Goal: Task Accomplishment & Management: Use online tool/utility

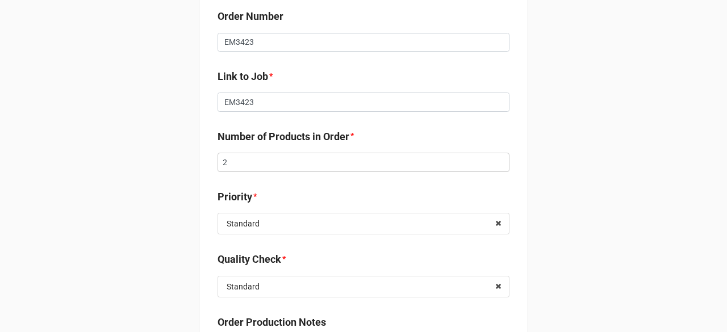
scroll to position [25, 0]
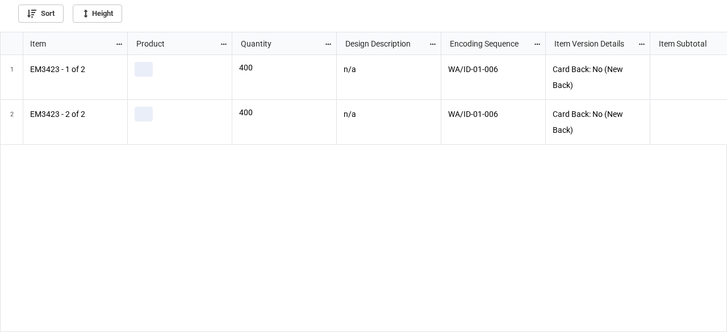
scroll to position [294, 720]
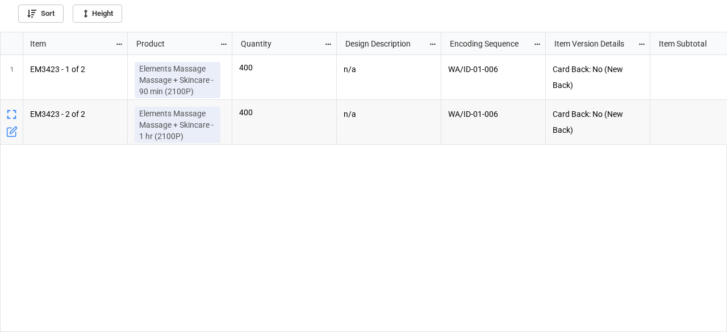
click at [14, 132] on icon "grid" at bounding box center [11, 131] width 11 height 11
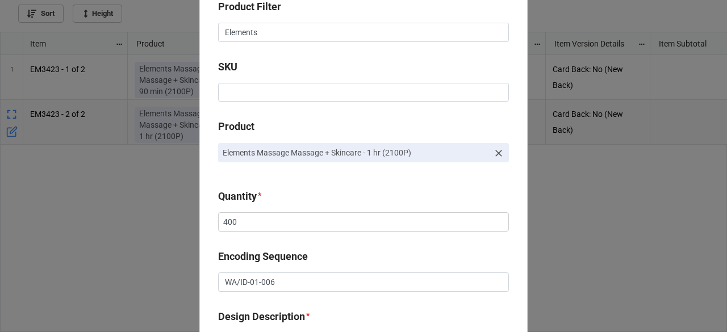
scroll to position [114, 0]
click at [496, 150] on icon at bounding box center [498, 151] width 11 height 11
type textarea "x"
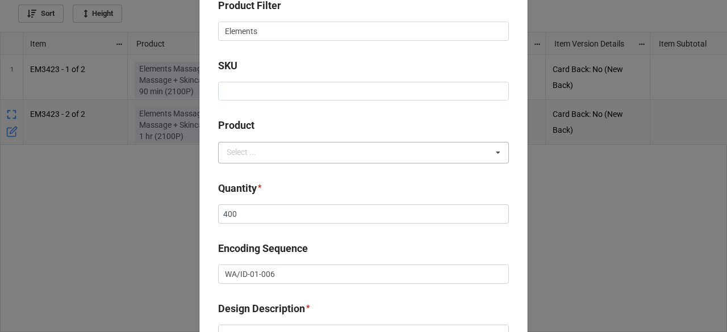
click at [277, 153] on div "Select ... No results found." at bounding box center [363, 153] width 291 height 22
drag, startPoint x: 277, startPoint y: 153, endPoint x: 244, endPoint y: 142, distance: 35.0
click at [244, 142] on div "Select ... Loading..." at bounding box center [363, 153] width 291 height 22
paste input "t"
type input "t"
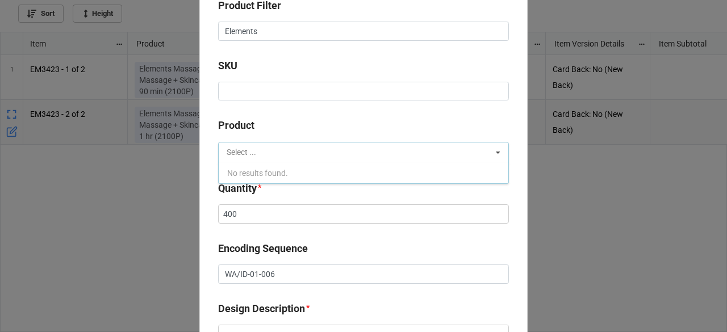
type textarea "x"
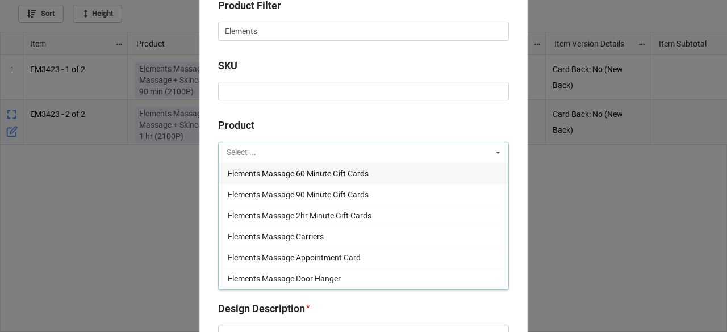
paste input "PAR101128802100"
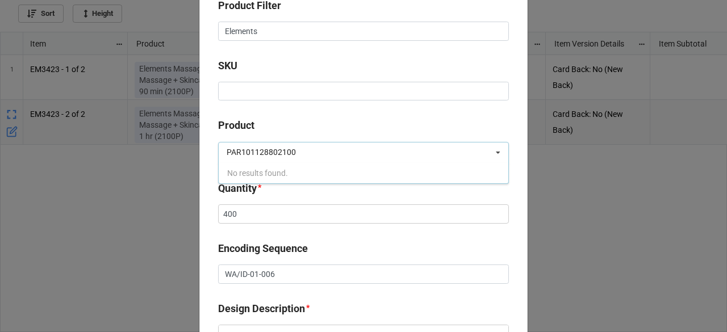
type input "PAR101128802100"
click at [322, 126] on b "Product" at bounding box center [363, 128] width 291 height 20
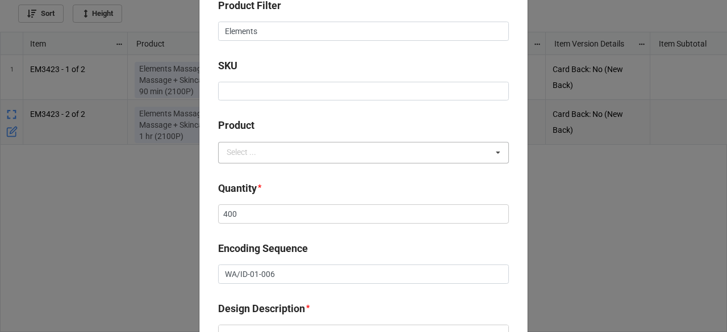
click at [327, 154] on div "PAR101128802100 Select ... Elements Massage 60 Minute Gift Cards Elements Massa…" at bounding box center [363, 153] width 291 height 22
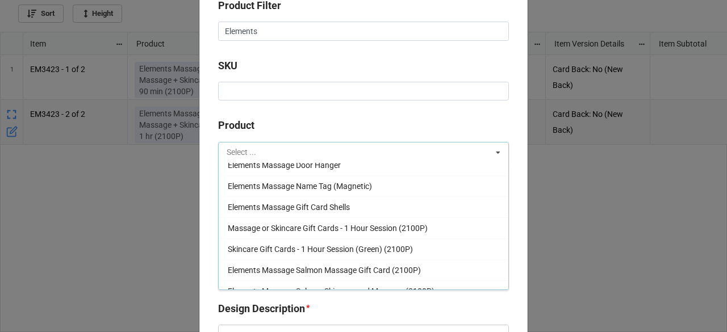
scroll to position [170, 0]
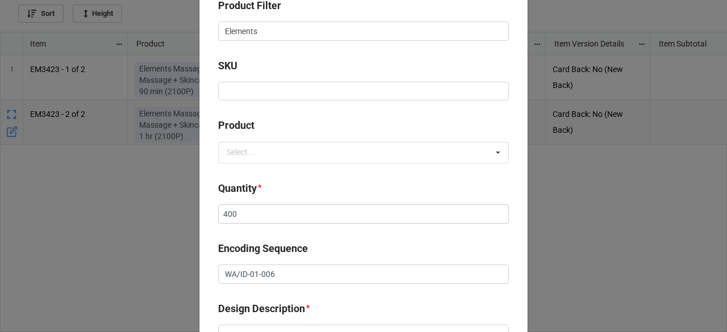
click at [312, 120] on b "Product" at bounding box center [363, 128] width 291 height 20
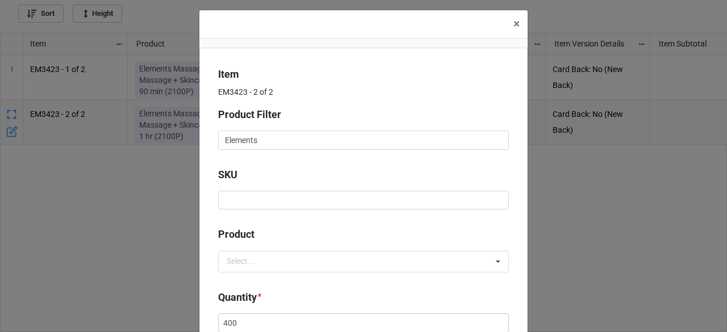
scroll to position [0, 0]
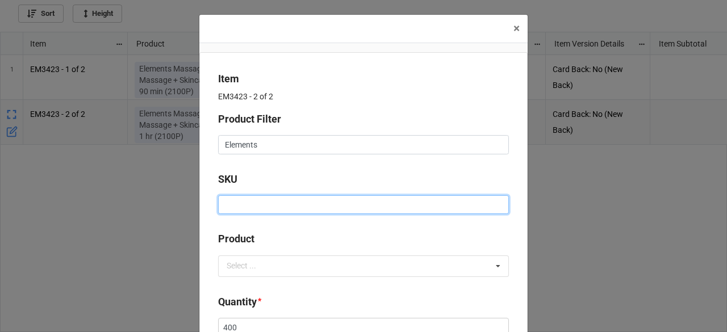
click at [238, 204] on input at bounding box center [363, 204] width 291 height 19
paste input "PAR101128802100"
type input "PAR101128802100"
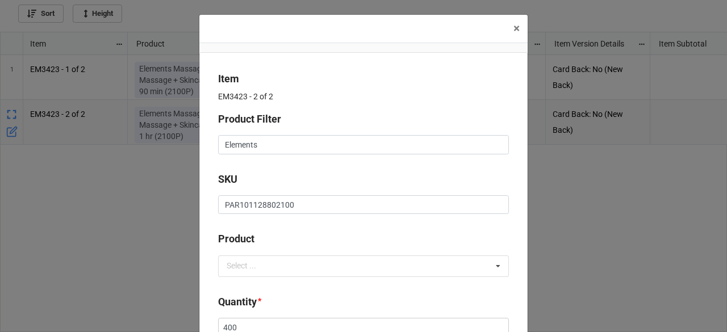
click at [364, 241] on b "Product" at bounding box center [363, 241] width 291 height 20
click at [494, 266] on icon at bounding box center [497, 266] width 17 height 21
click at [463, 226] on div at bounding box center [363, 226] width 291 height 9
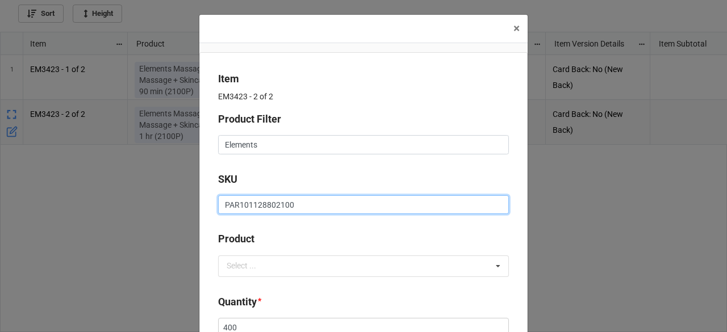
click at [262, 204] on input "PAR101128802100" at bounding box center [363, 204] width 291 height 19
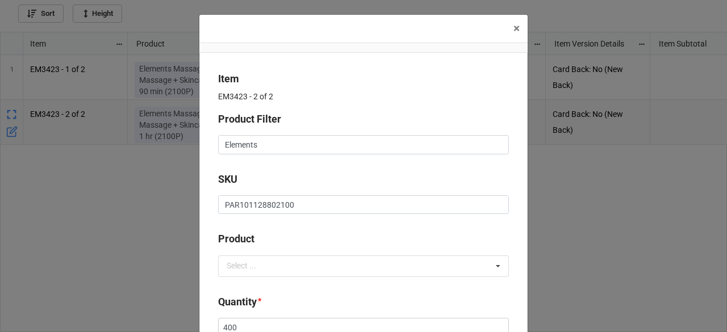
click at [286, 225] on div at bounding box center [363, 226] width 291 height 9
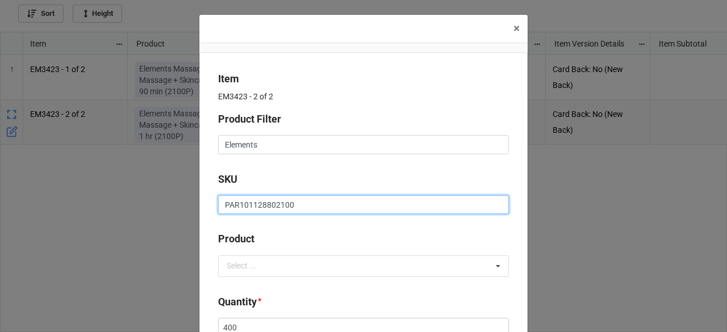
click at [303, 199] on input "PAR101128802100" at bounding box center [363, 204] width 291 height 19
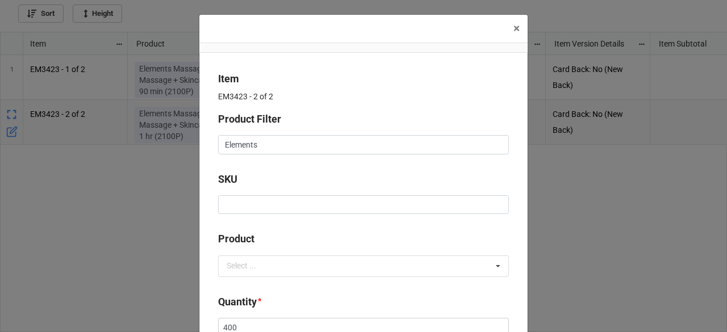
click at [352, 238] on b "Product" at bounding box center [363, 241] width 291 height 20
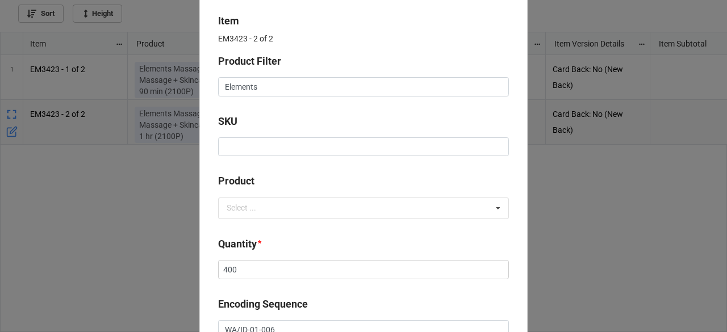
scroll to position [28, 0]
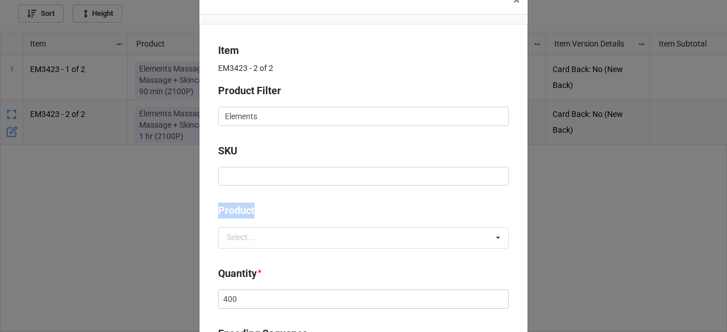
drag, startPoint x: 225, startPoint y: 209, endPoint x: 253, endPoint y: 213, distance: 28.0
click at [290, 207] on b "Product" at bounding box center [363, 213] width 291 height 20
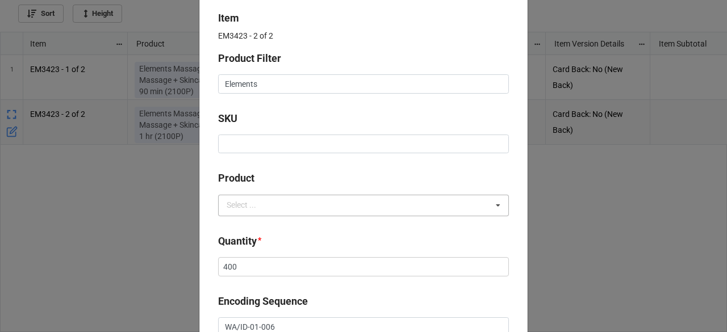
scroll to position [0, 0]
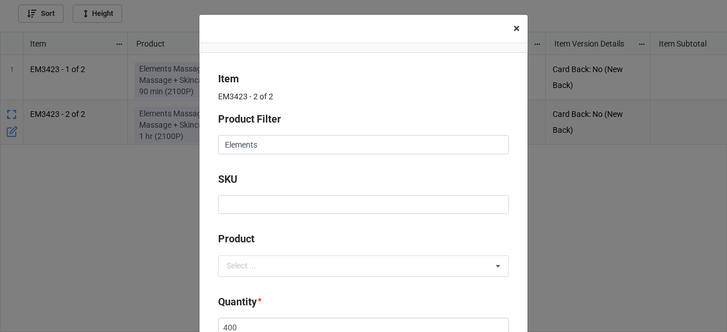
click at [513, 28] on span "×" at bounding box center [516, 29] width 6 height 14
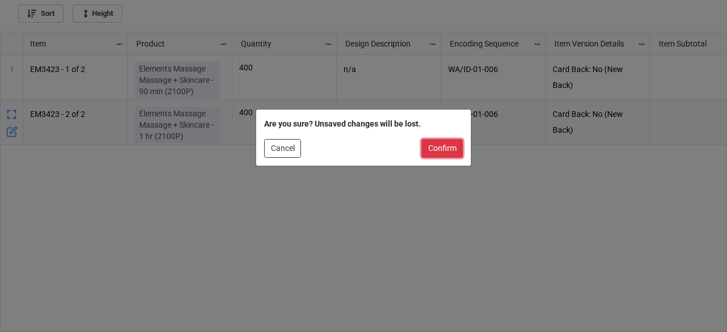
click at [438, 144] on button "Confirm" at bounding box center [441, 148] width 41 height 19
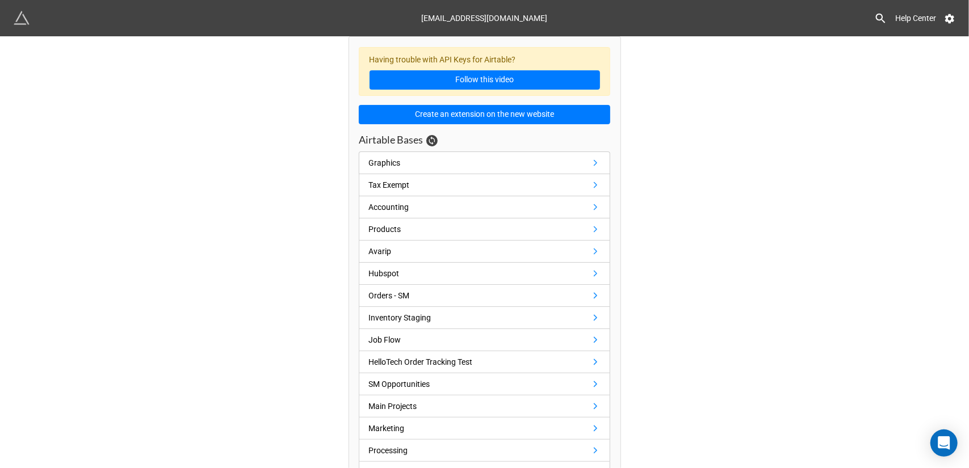
click at [875, 11] on link at bounding box center [880, 18] width 13 height 14
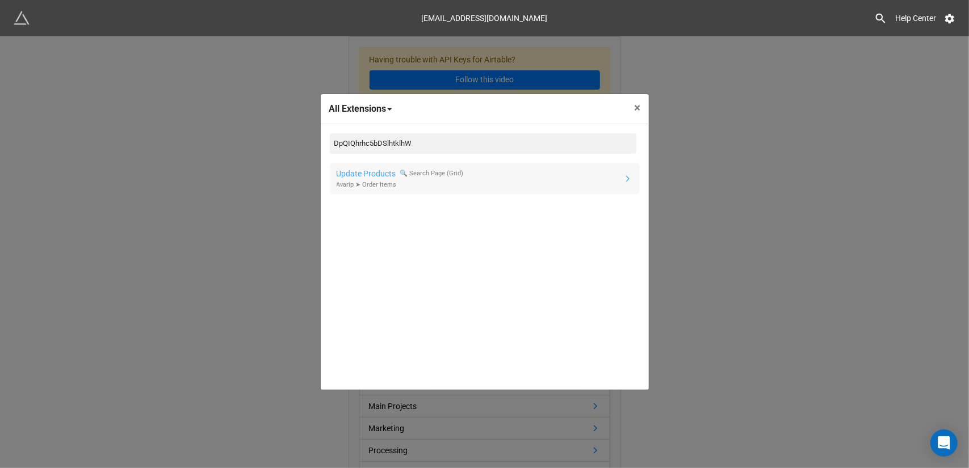
type input "DpQIQhrhc5bDSlhtklhW"
click at [562, 167] on link "Update Products 🔍 Search Page (Grid) Avarip ➤ Order Items" at bounding box center [485, 178] width 310 height 31
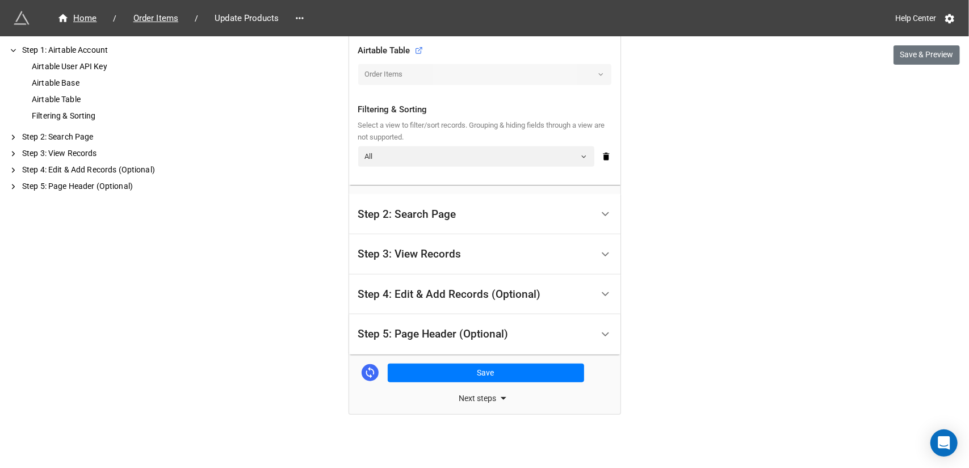
click at [481, 215] on div "Step 2: Search Page" at bounding box center [475, 214] width 234 height 27
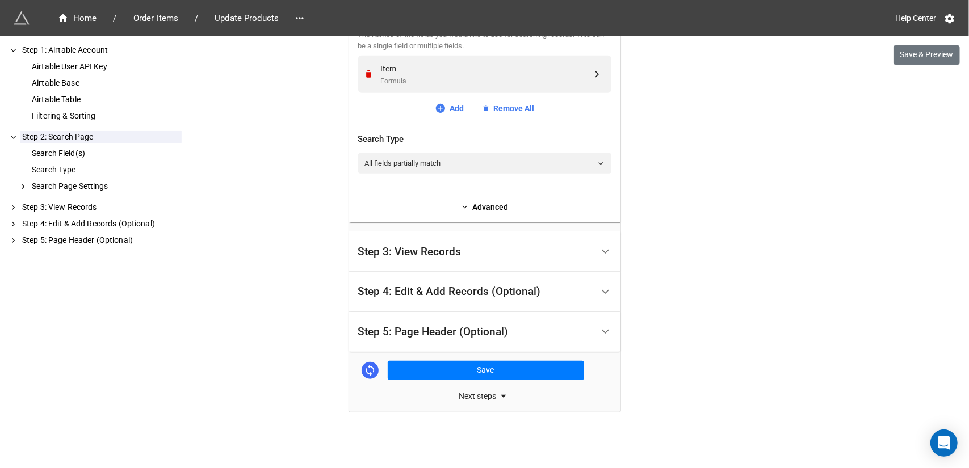
scroll to position [118, 0]
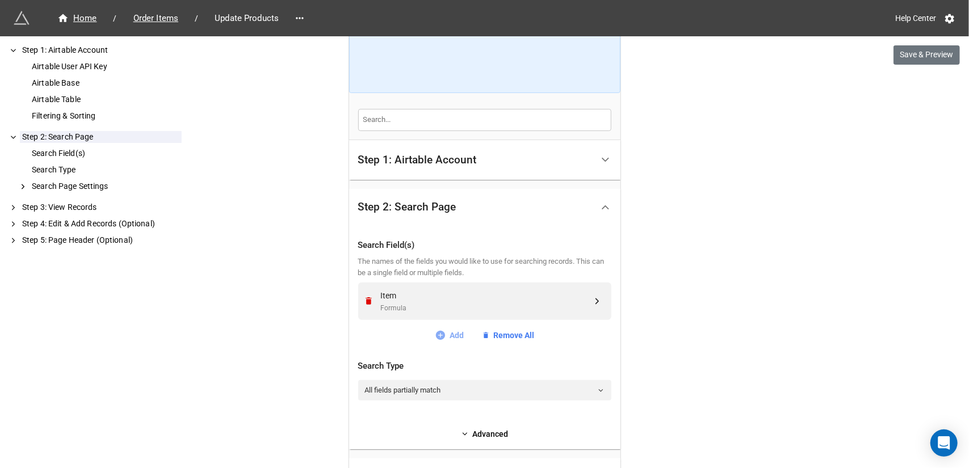
click at [445, 335] on link "Add" at bounding box center [449, 335] width 29 height 12
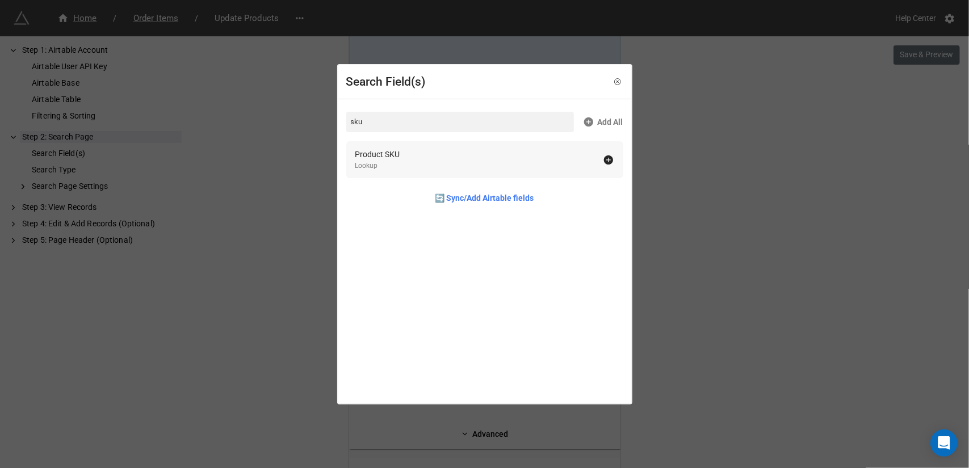
type input "sku"
click at [417, 155] on div "Product SKU Lookup" at bounding box center [479, 159] width 248 height 23
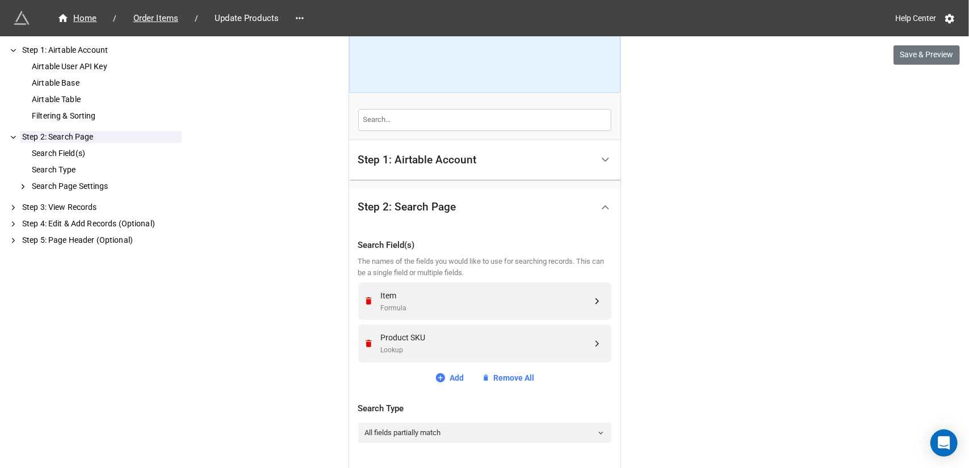
click at [727, 253] on div "Home / Order Items / Update Products Help Center Save & Preview How to Setup St…" at bounding box center [484, 310] width 969 height 856
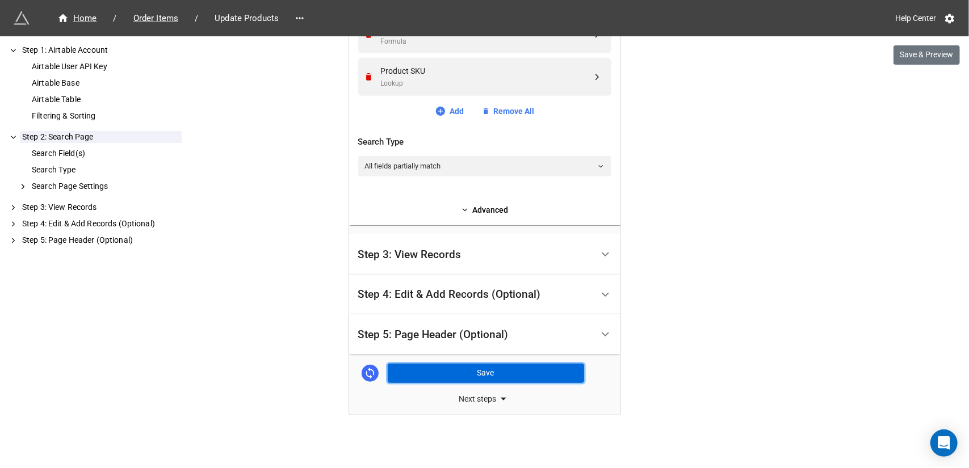
click at [500, 372] on button "Save" at bounding box center [486, 373] width 196 height 19
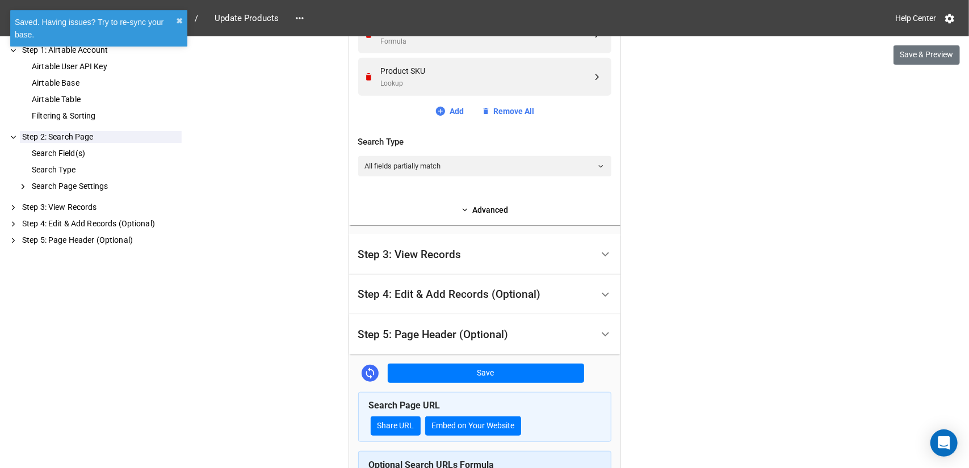
scroll to position [385, 0]
click at [811, 283] on div "Home / Order Items / Update Products Help Center Save & Preview How to Setup St…" at bounding box center [484, 159] width 969 height 1089
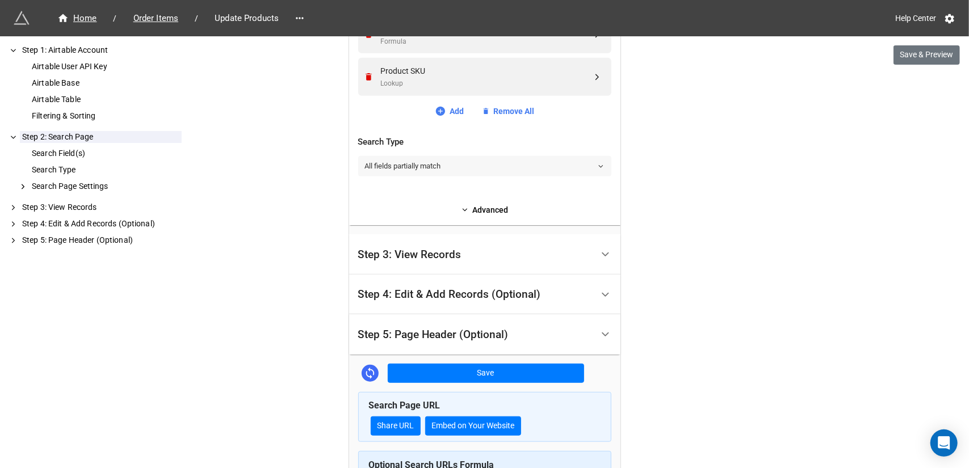
click at [497, 159] on link "All fields partially match" at bounding box center [484, 166] width 253 height 20
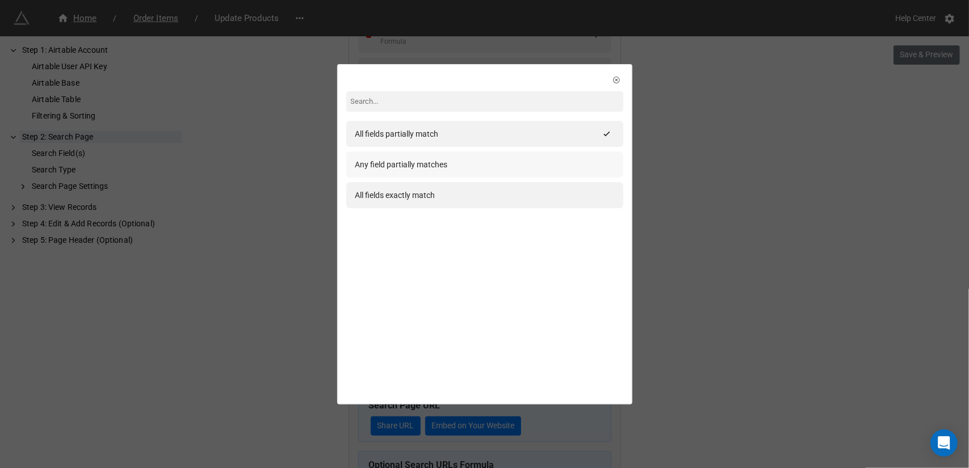
click at [476, 164] on div "Any field partially matches" at bounding box center [484, 164] width 259 height 12
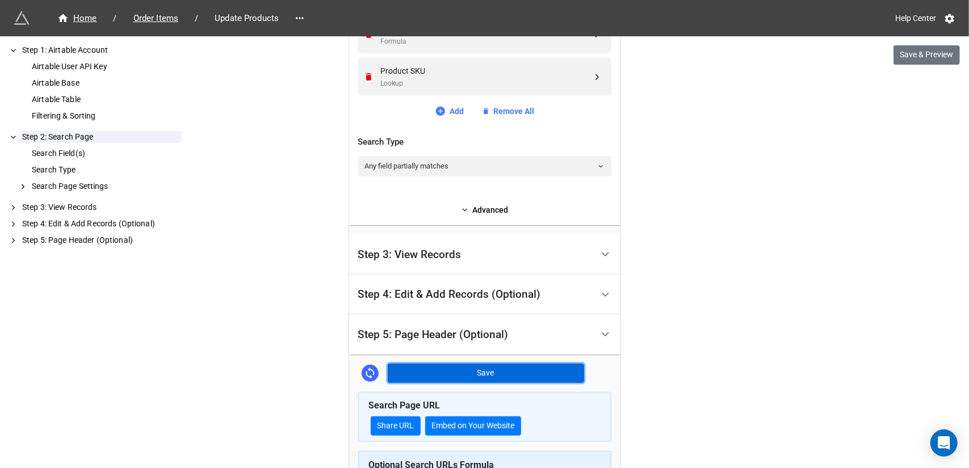
click at [517, 373] on button "Save" at bounding box center [486, 373] width 196 height 19
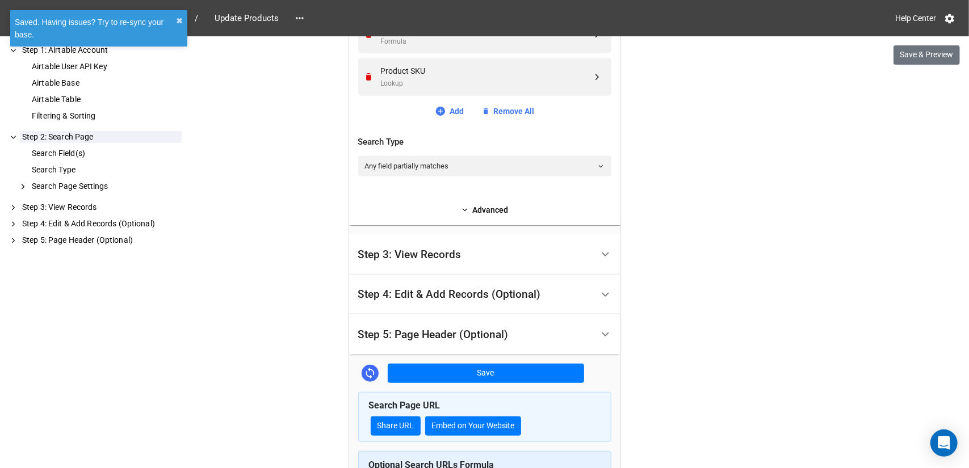
click at [580, 291] on div "Step 4: Edit & Add Records (Optional)" at bounding box center [475, 295] width 234 height 27
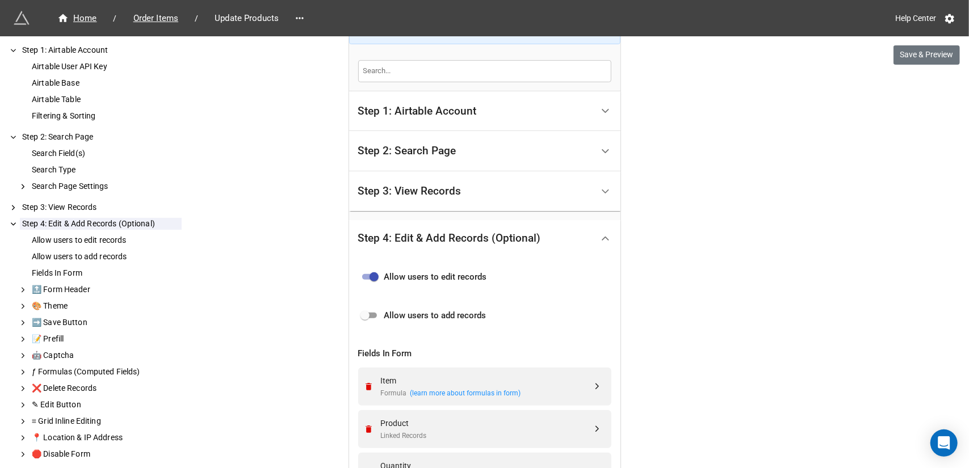
scroll to position [166, 0]
click at [509, 198] on div "Step 3: View Records" at bounding box center [475, 192] width 234 height 27
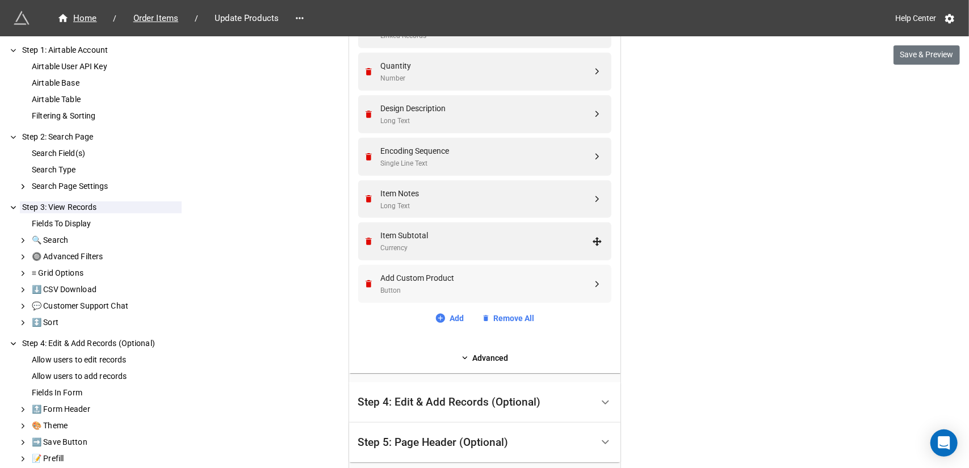
scroll to position [450, 0]
click at [456, 312] on link "Add" at bounding box center [449, 318] width 29 height 12
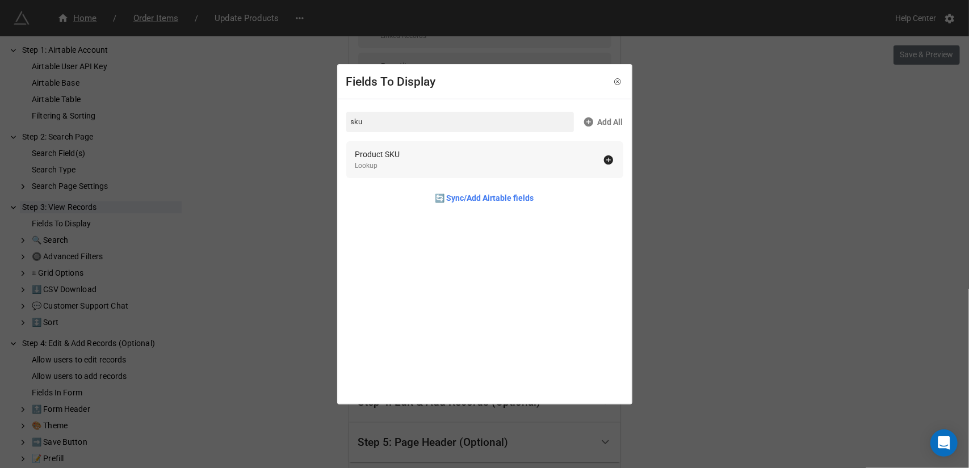
type input "sku"
click at [401, 156] on div "Product SKU Lookup" at bounding box center [479, 159] width 248 height 23
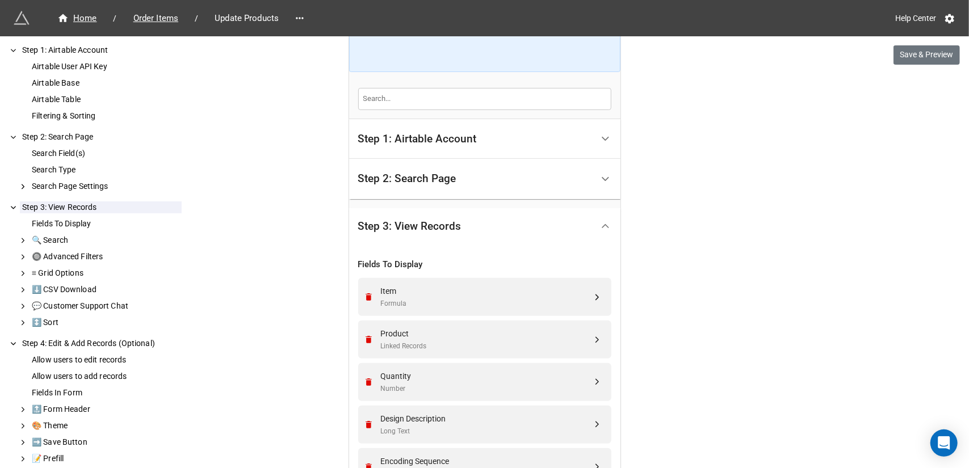
scroll to position [109, 0]
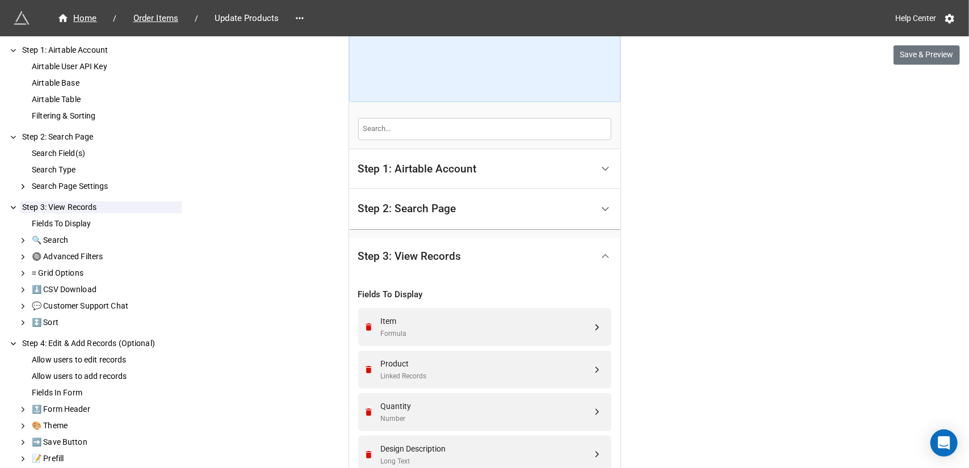
click at [423, 204] on div "Step 2: Search Page" at bounding box center [407, 208] width 98 height 11
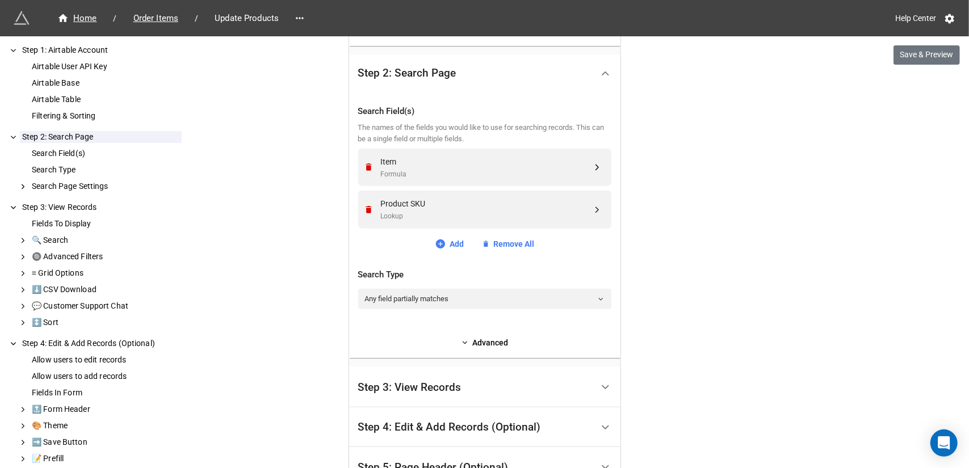
scroll to position [336, 0]
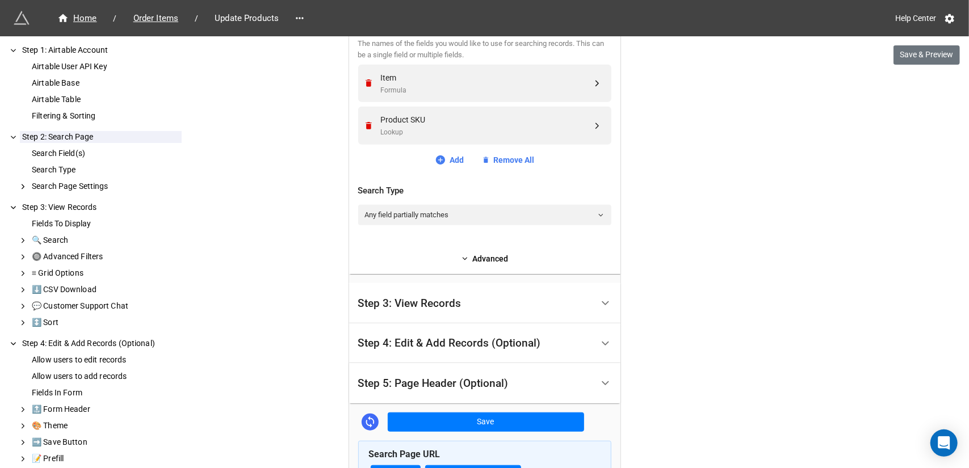
click at [680, 232] on div "Home / Order Items / Update Products Help Center Save & Preview How to Setup St…" at bounding box center [484, 208] width 969 height 1089
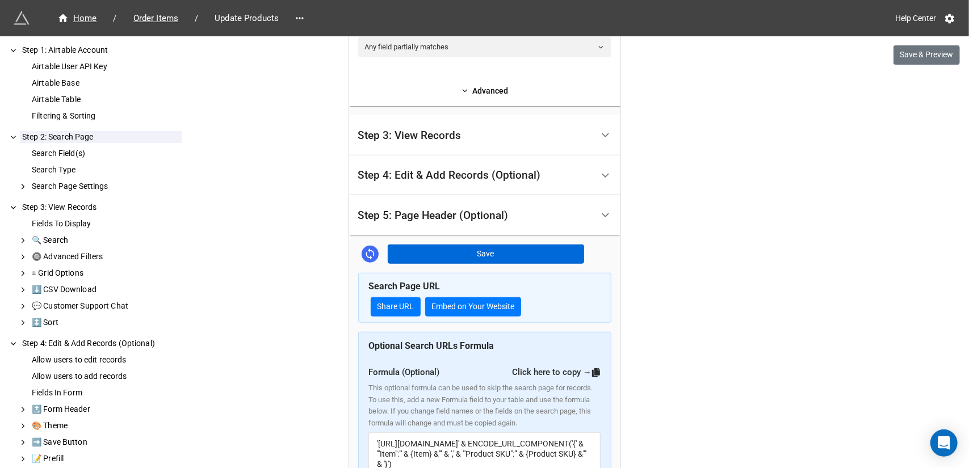
scroll to position [504, 0]
click at [488, 245] on button "Save" at bounding box center [486, 254] width 196 height 19
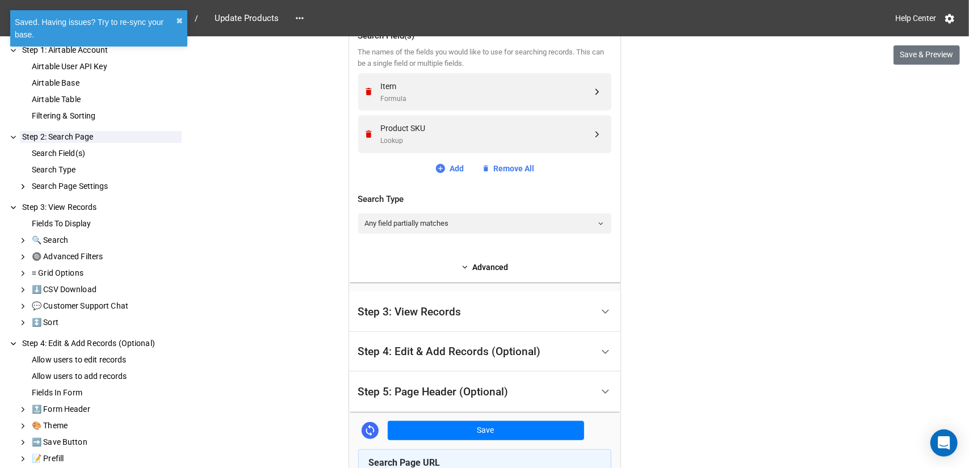
scroll to position [277, 0]
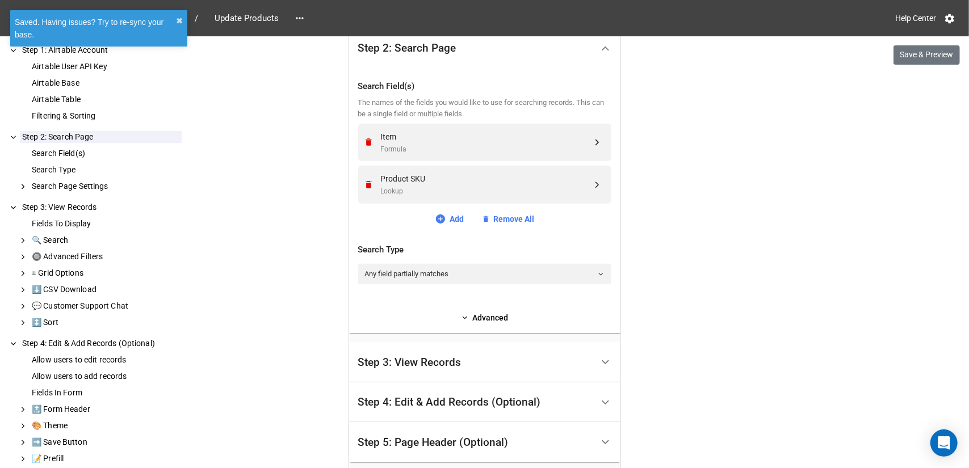
click at [612, 393] on div at bounding box center [606, 403] width 26 height 26
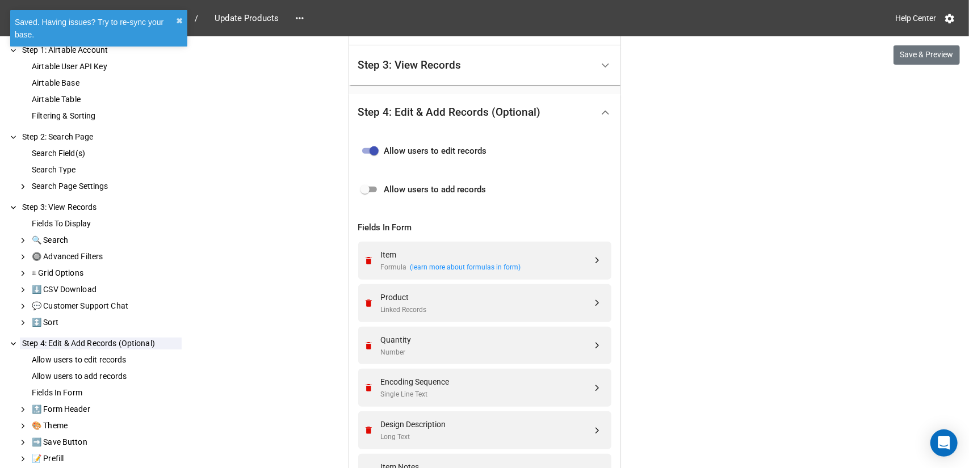
scroll to position [447, 0]
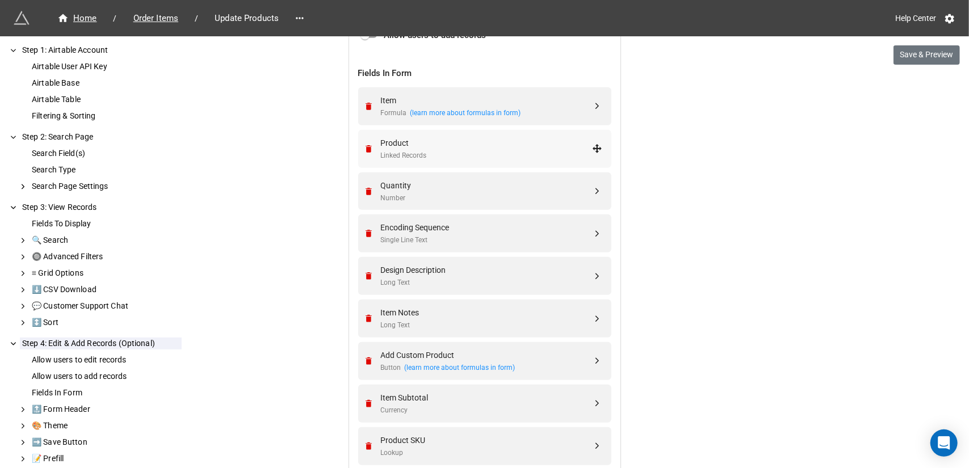
click at [503, 145] on div "Product" at bounding box center [486, 143] width 211 height 12
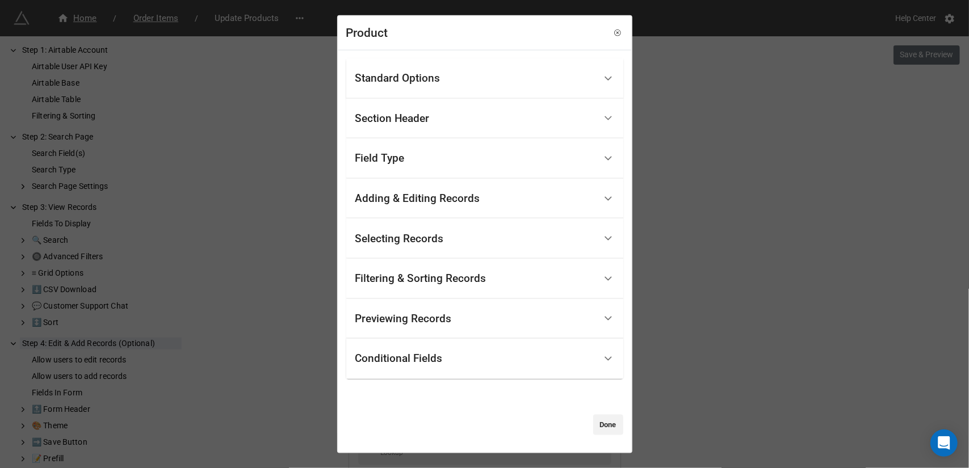
click at [503, 232] on div "Selecting Records" at bounding box center [475, 238] width 240 height 27
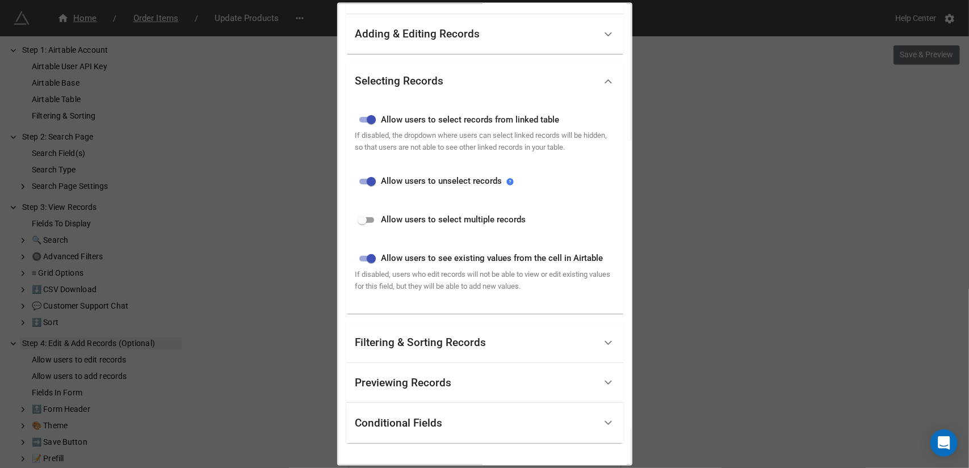
scroll to position [170, 0]
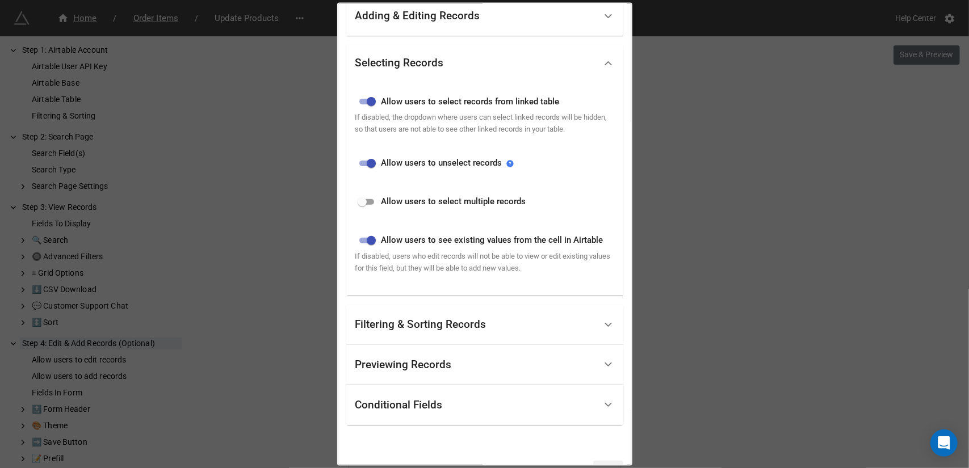
click at [517, 68] on div "Selecting Records" at bounding box center [475, 63] width 240 height 27
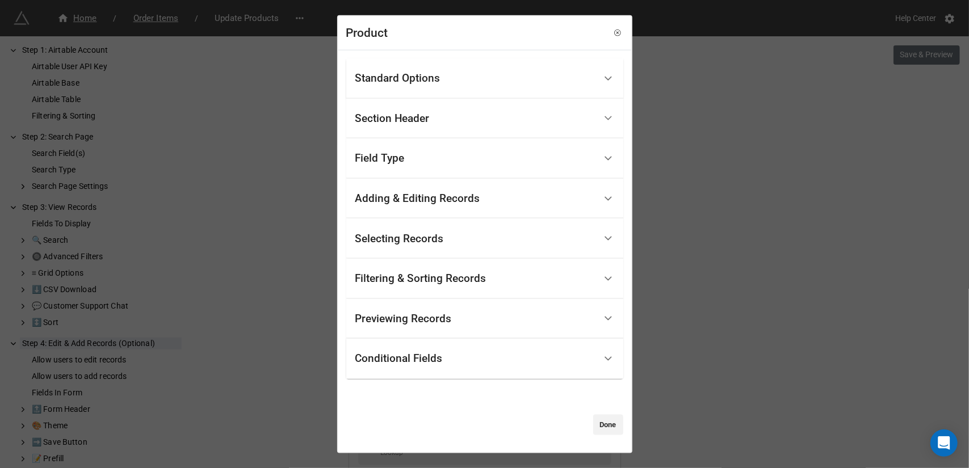
scroll to position [0, 0]
click at [506, 283] on div "Filtering & Sorting Records" at bounding box center [475, 279] width 240 height 27
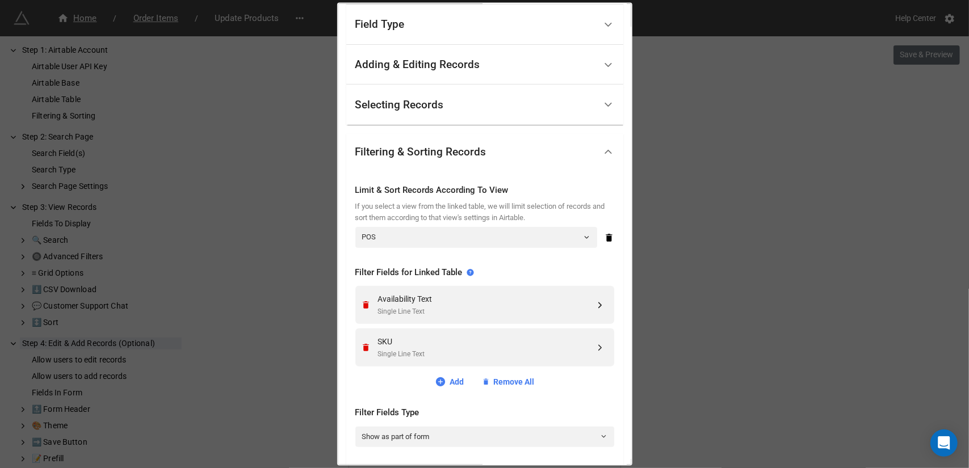
scroll to position [170, 0]
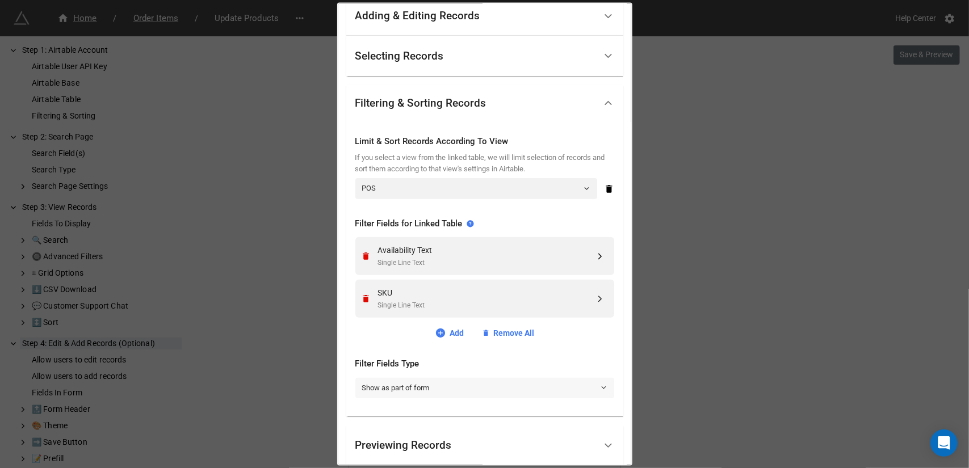
click at [463, 382] on link "Show as part of form" at bounding box center [484, 388] width 259 height 20
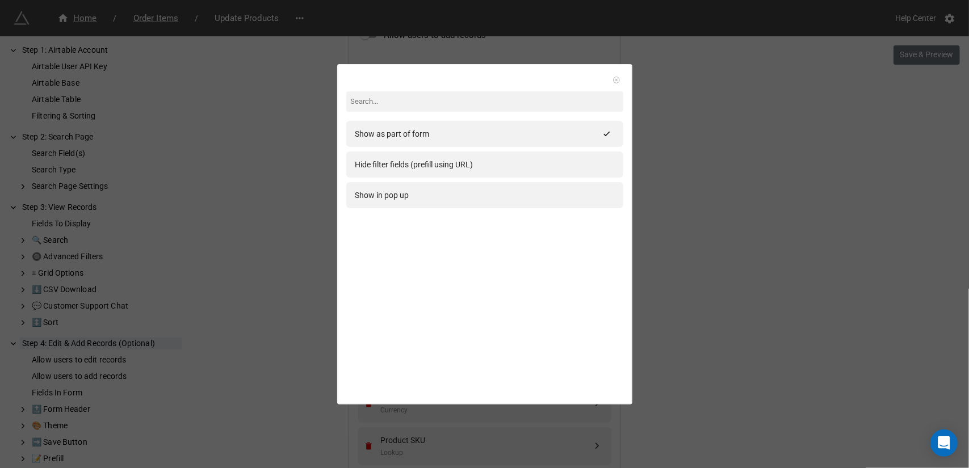
click at [613, 79] on icon at bounding box center [617, 80] width 8 height 8
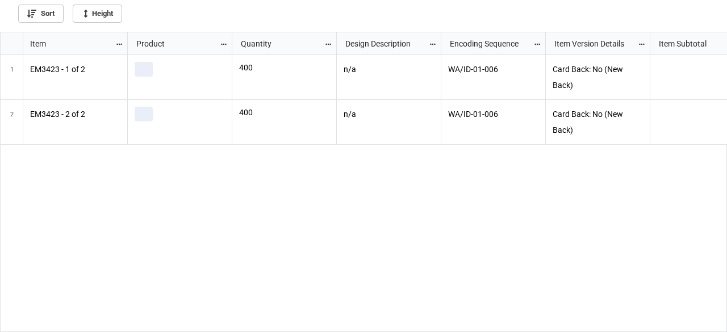
scroll to position [294, 720]
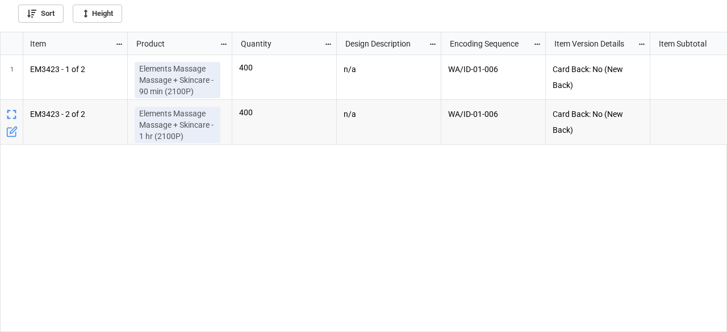
click at [8, 129] on icon "grid" at bounding box center [11, 131] width 11 height 11
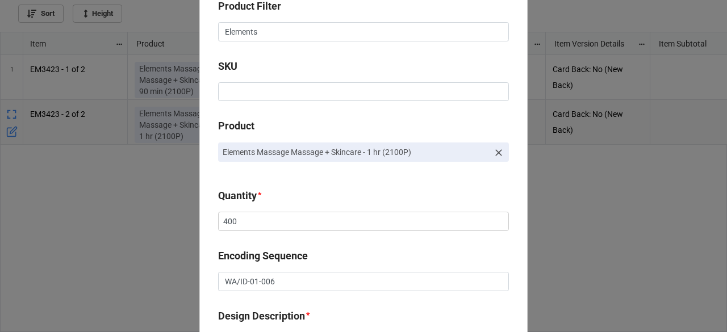
scroll to position [114, 0]
click at [498, 150] on icon at bounding box center [498, 151] width 11 height 11
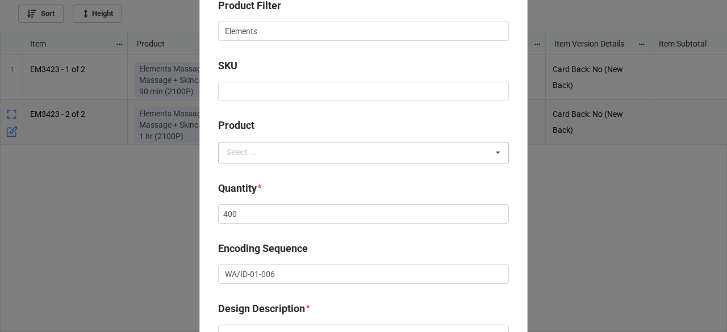
click at [445, 151] on div "Select ... No results found." at bounding box center [363, 153] width 291 height 22
type textarea "x"
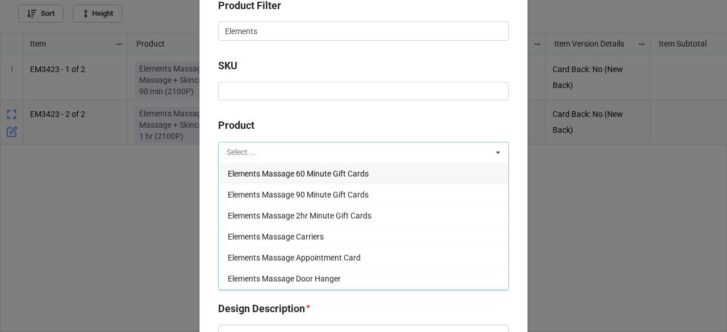
paste input "DpQIQhrhc5bDSlhtklhW"
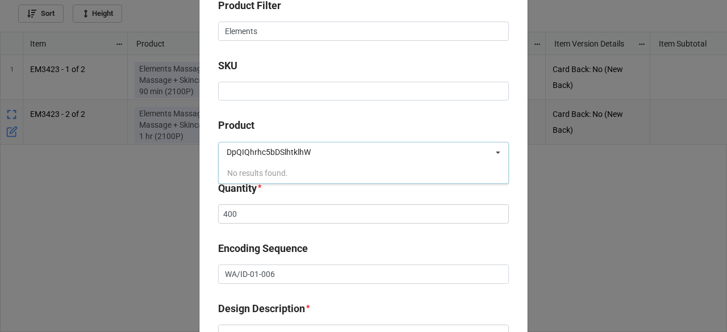
click at [292, 144] on div "DpQIQhrhc5bDSlhtklhW DpQIQhrhc5bDSlhtklhW Select ... No results found." at bounding box center [363, 153] width 291 height 22
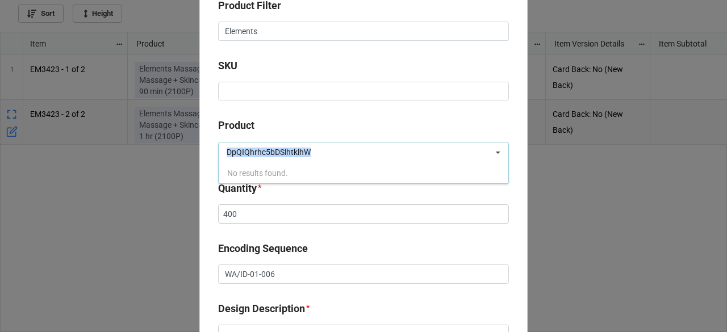
click at [294, 145] on div "DpQIQhrhc5bDSlhtklhW DpQIQhrhc5bDSlhtklhW Select ... No results found." at bounding box center [363, 153] width 291 height 22
type input "D"
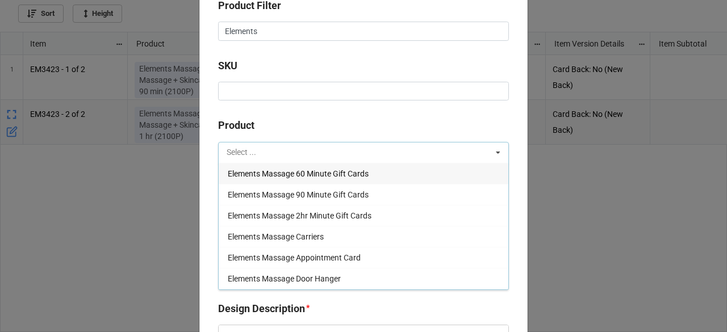
paste input "PAR101128802100"
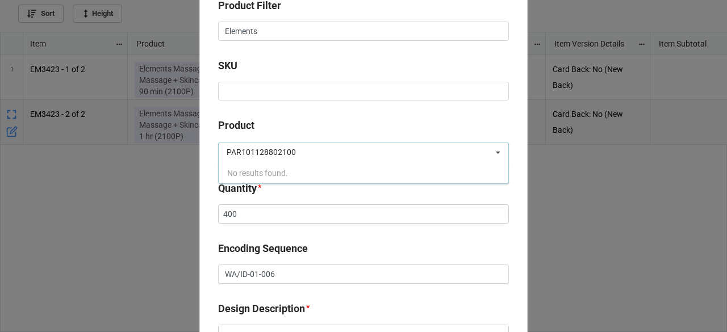
type input "PAR101128802100"
click at [322, 120] on b "Product" at bounding box center [363, 128] width 291 height 20
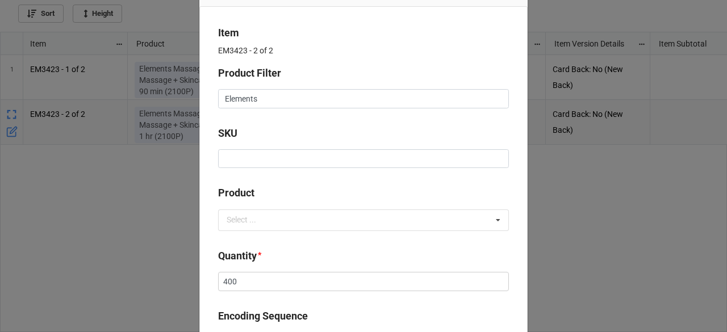
scroll to position [0, 0]
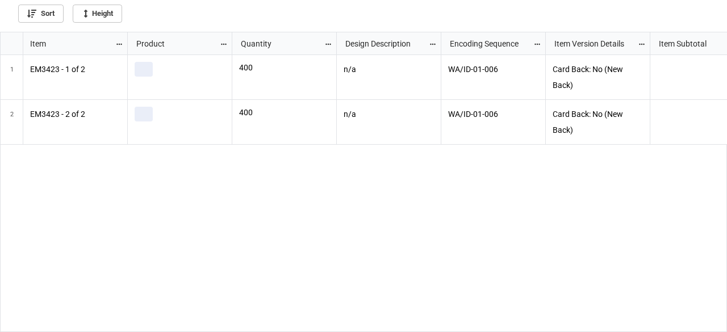
scroll to position [294, 720]
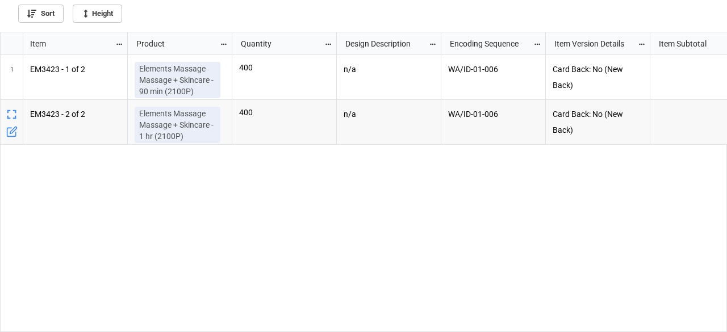
click at [10, 132] on icon "grid" at bounding box center [13, 130] width 7 height 7
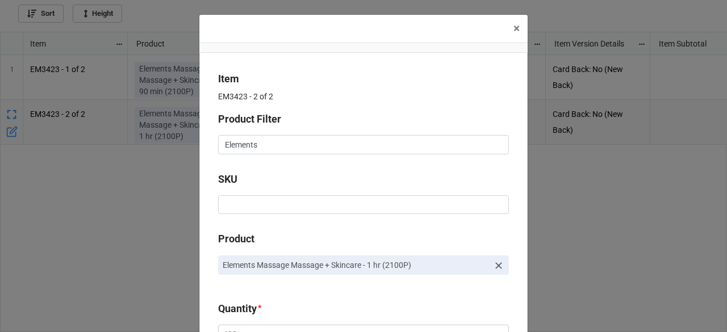
click at [494, 265] on icon at bounding box center [498, 265] width 11 height 11
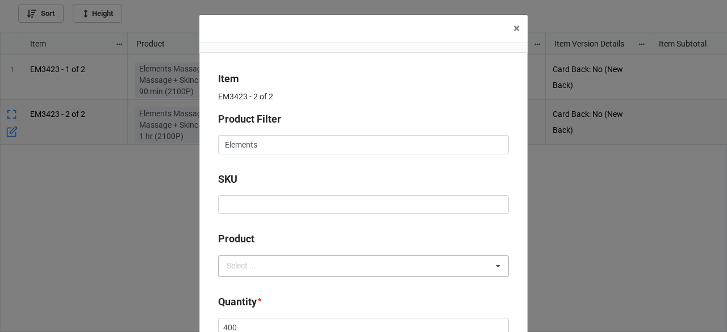
click at [376, 265] on div "Select ... No results found." at bounding box center [363, 266] width 291 height 22
type textarea "x"
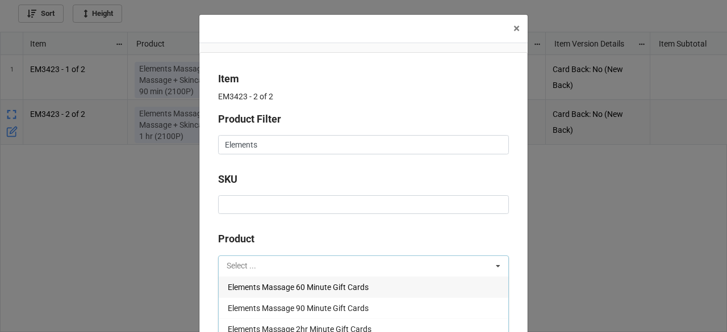
drag, startPoint x: 376, startPoint y: 265, endPoint x: 238, endPoint y: 265, distance: 137.4
click at [238, 265] on input "text" at bounding box center [236, 266] width 18 height 10
paste input "PAR101128802100"
type input "PAR101128802100"
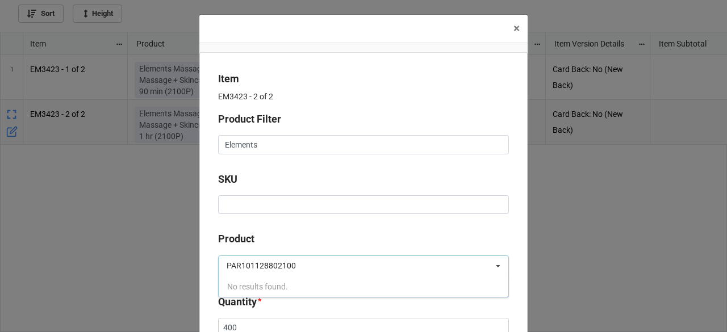
click at [297, 263] on input "PAR101128802100" at bounding box center [272, 266] width 90 height 10
click at [296, 262] on input "PAR101128802100" at bounding box center [272, 266] width 90 height 10
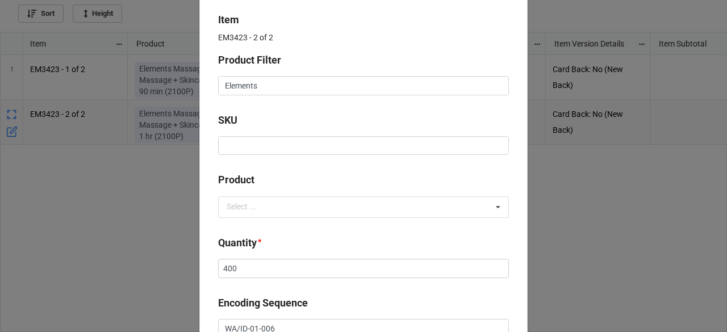
scroll to position [0, 0]
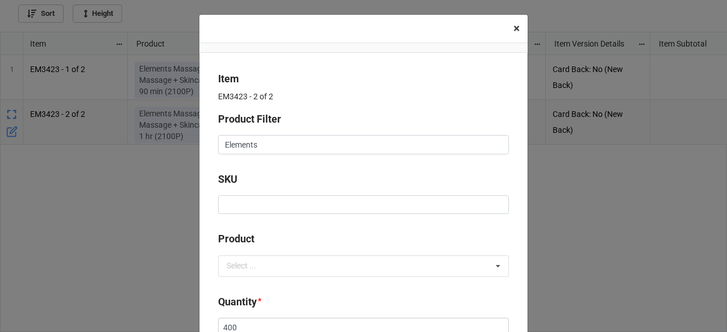
click at [516, 31] on span "×" at bounding box center [516, 29] width 6 height 14
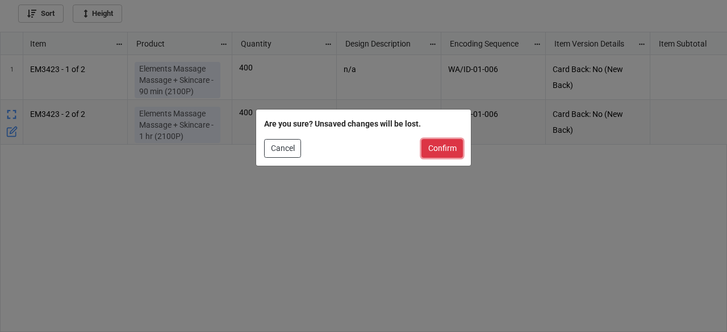
click at [450, 153] on button "Confirm" at bounding box center [441, 148] width 41 height 19
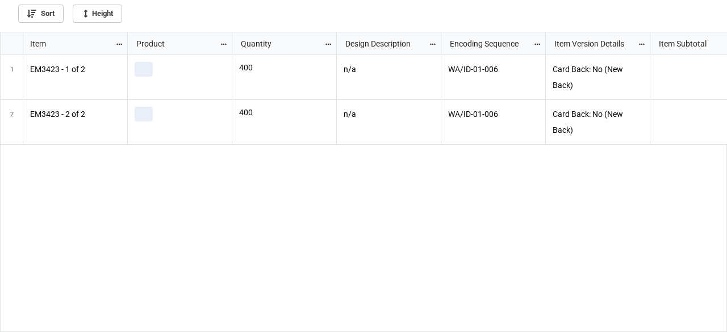
scroll to position [294, 720]
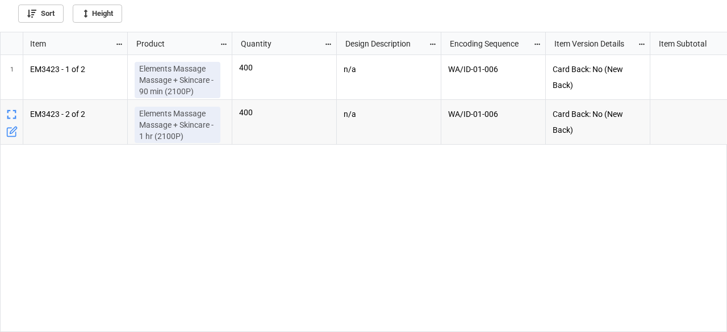
click at [7, 132] on icon "grid" at bounding box center [11, 131] width 11 height 11
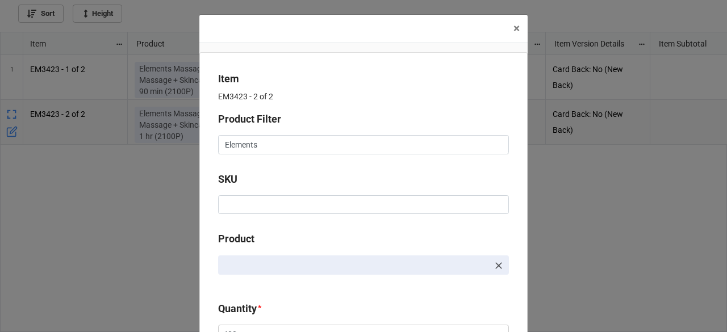
type textarea "x"
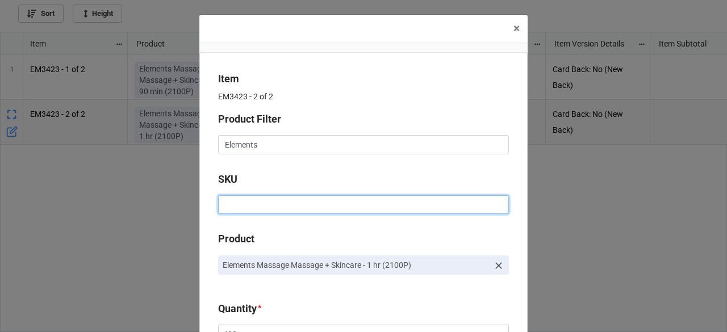
paste input "PAR101128802100"
type input "PAR101128802100"
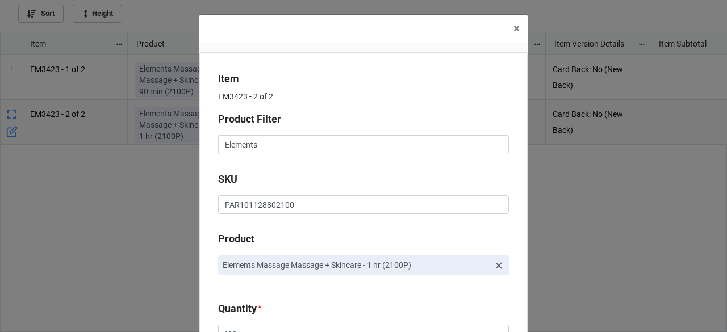
click at [501, 267] on icon at bounding box center [498, 265] width 11 height 11
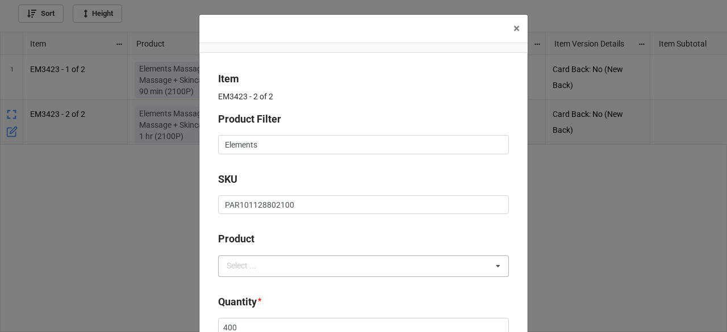
click at [490, 265] on icon at bounding box center [497, 266] width 17 height 21
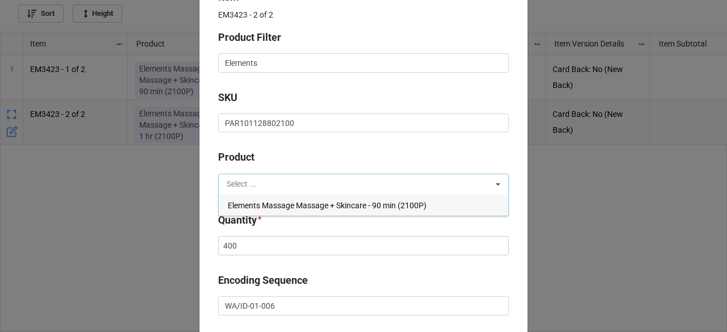
scroll to position [114, 0]
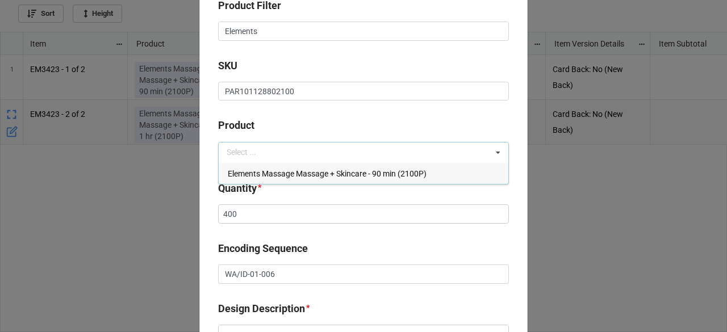
click at [321, 172] on span "Elements Massage Massage + Skincare - 90 min (2100P)" at bounding box center [327, 173] width 199 height 9
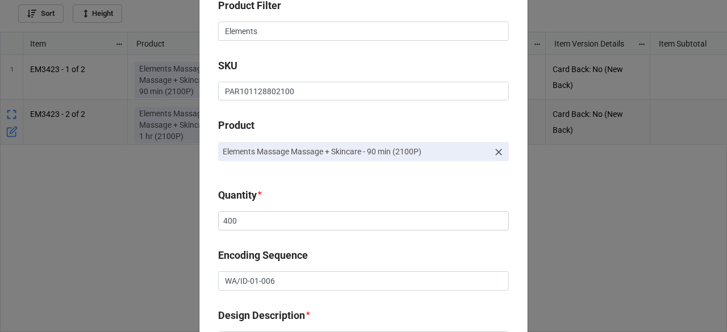
type textarea "x"
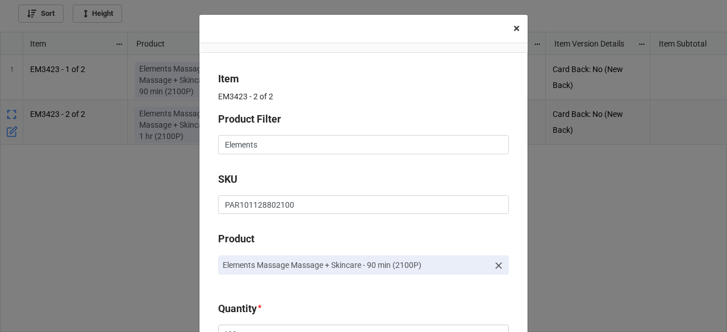
click at [513, 27] on span "×" at bounding box center [516, 29] width 6 height 14
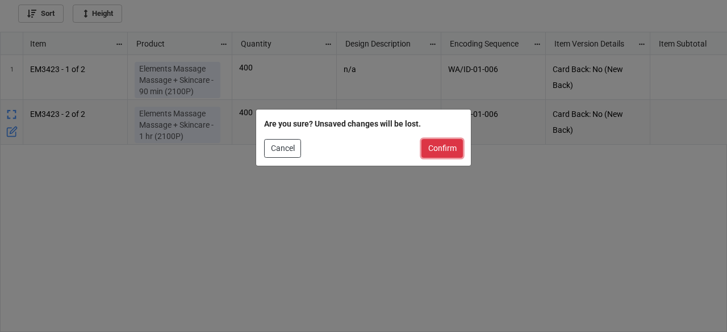
click at [438, 154] on button "Confirm" at bounding box center [441, 148] width 41 height 19
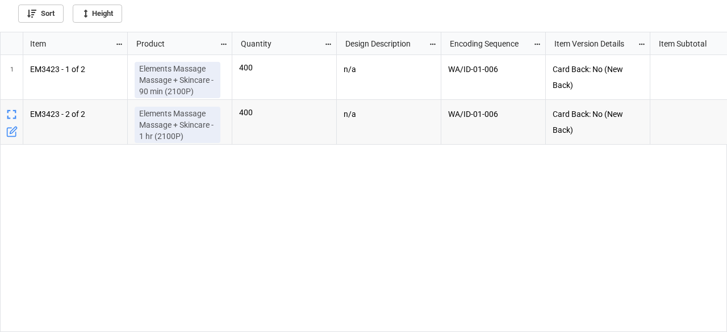
click at [287, 293] on div "Elements Massage Massage + Skincare - 90 min (2100P) 400 n/a WA/ID-01-006 Card …" at bounding box center [427, 194] width 599 height 278
